Goal: Transaction & Acquisition: Purchase product/service

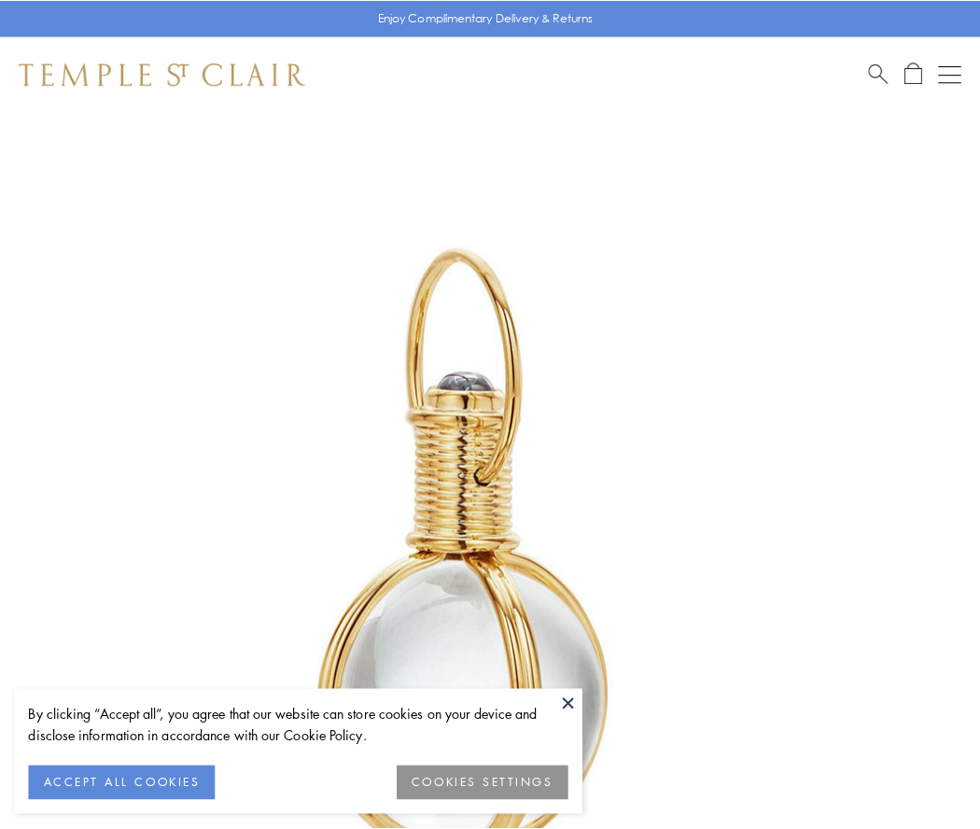
scroll to position [487, 0]
